Goal: Information Seeking & Learning: Check status

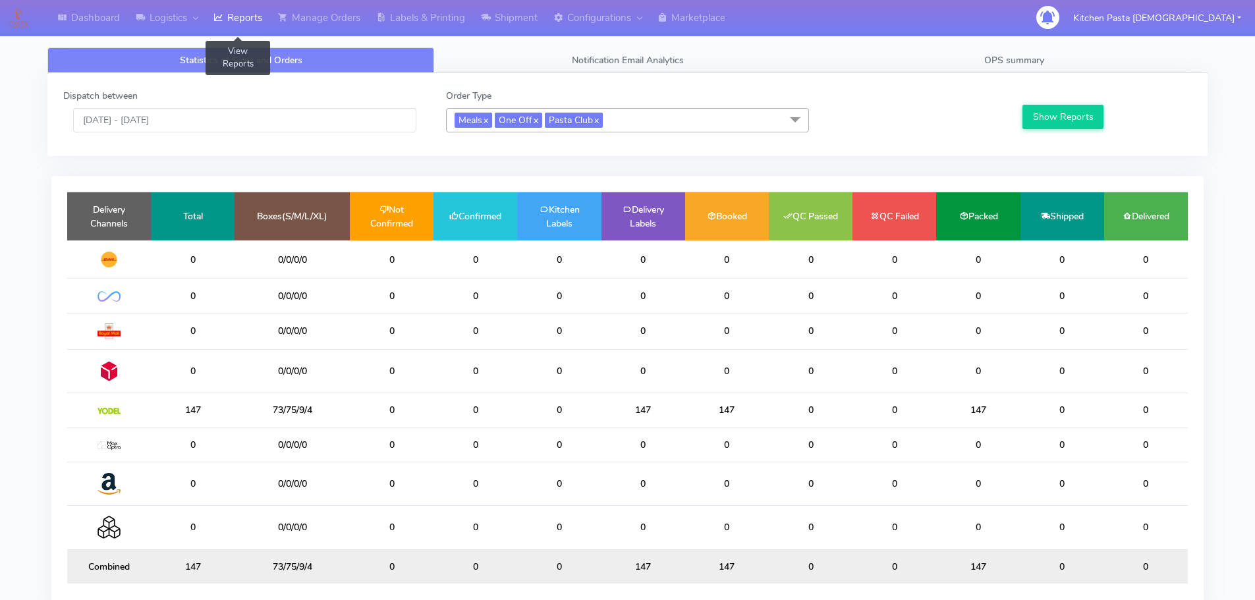
click at [219, 5] on link "Reports" at bounding box center [237, 18] width 65 height 36
drag, startPoint x: 507, startPoint y: 412, endPoint x: 449, endPoint y: 412, distance: 58.0
click at [449, 412] on td "74" at bounding box center [475, 410] width 84 height 34
drag, startPoint x: 495, startPoint y: 356, endPoint x: 431, endPoint y: 349, distance: 64.9
click at [431, 349] on table "Delivery Channels Total Boxes(S/M/L/XL) Not Confirmed Confirmed Kitchen Labels …" at bounding box center [627, 388] width 1120 height 392
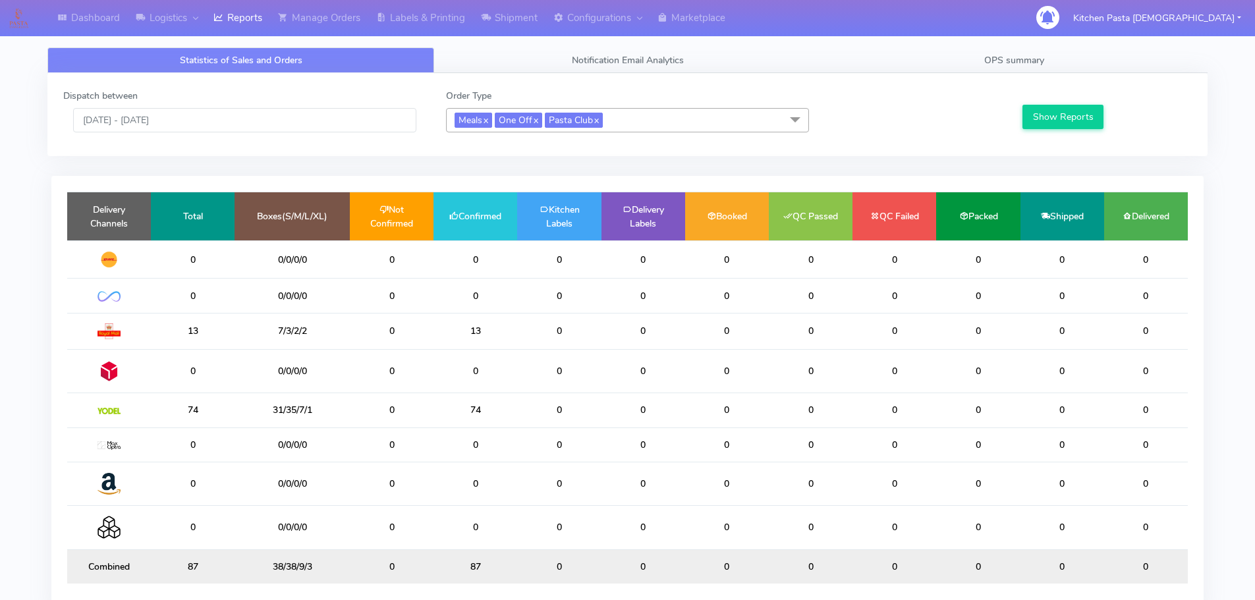
click at [521, 431] on td "0" at bounding box center [559, 444] width 84 height 34
click at [186, 128] on input "[DATE] - [DATE]" at bounding box center [244, 120] width 343 height 24
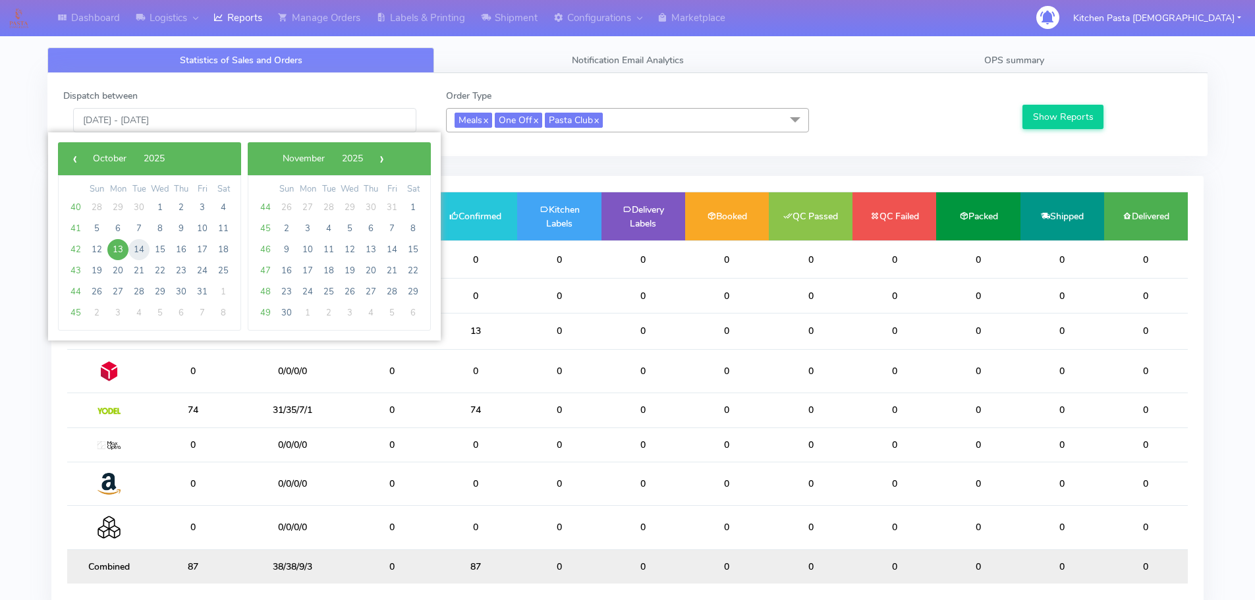
click at [146, 248] on span "14" at bounding box center [138, 249] width 21 height 21
click at [146, 247] on span "14" at bounding box center [138, 249] width 21 height 21
type input "14/10/2025 - 14/10/2025"
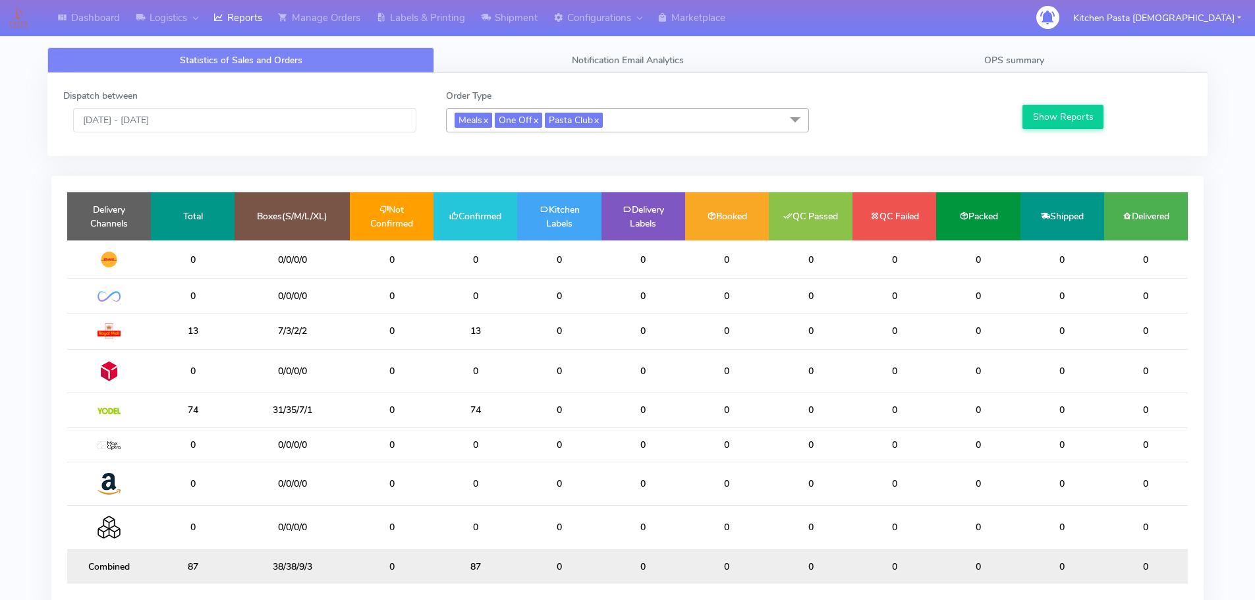
click at [1122, 103] on div "Show Reports" at bounding box center [1105, 110] width 191 height 43
click at [1091, 120] on button "Show Reports" at bounding box center [1062, 117] width 81 height 24
click at [905, 50] on link "OPS summary" at bounding box center [1014, 60] width 387 height 26
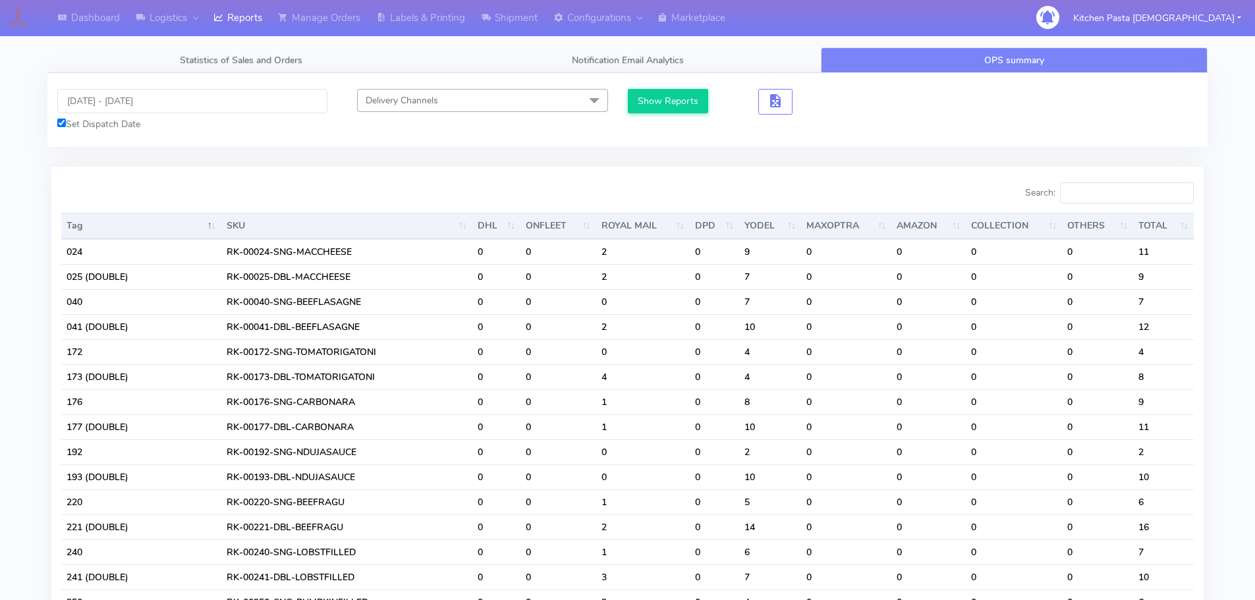
click at [1108, 205] on div "Search:" at bounding box center [916, 195] width 557 height 26
drag, startPoint x: 1108, startPoint y: 205, endPoint x: 1103, endPoint y: 183, distance: 22.4
click at [1103, 183] on div "Search:" at bounding box center [916, 195] width 557 height 26
click at [1116, 190] on input "Search:" at bounding box center [1127, 192] width 134 height 21
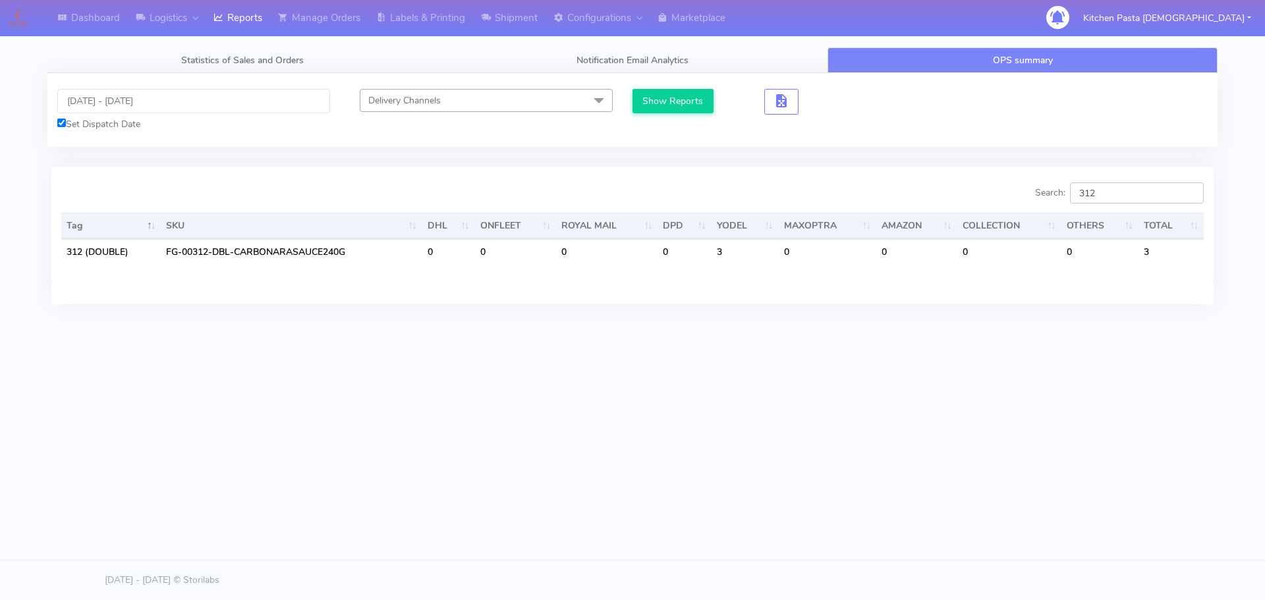
type input "312"
